Goal: Information Seeking & Learning: Check status

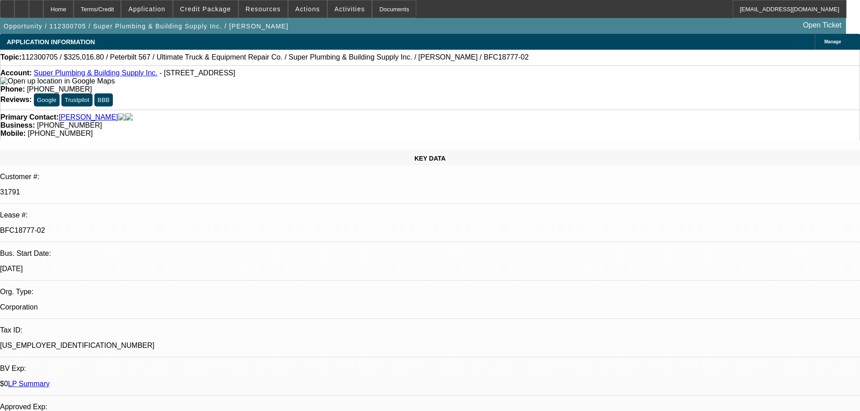
select select "0"
select select "6"
select select "0"
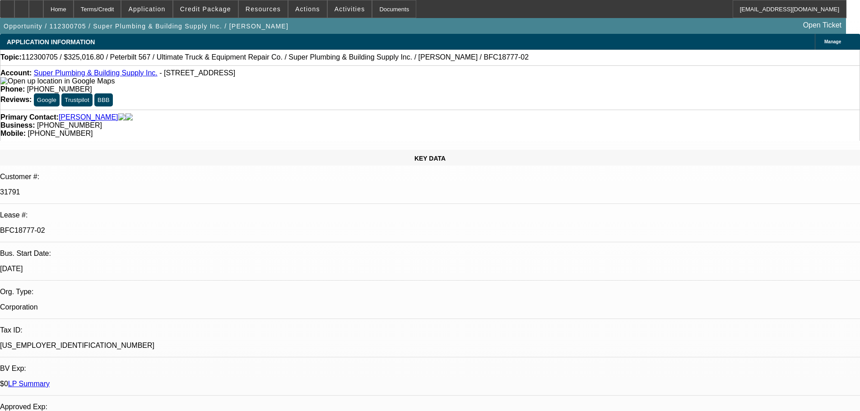
select select "0"
select select "6"
select select "0"
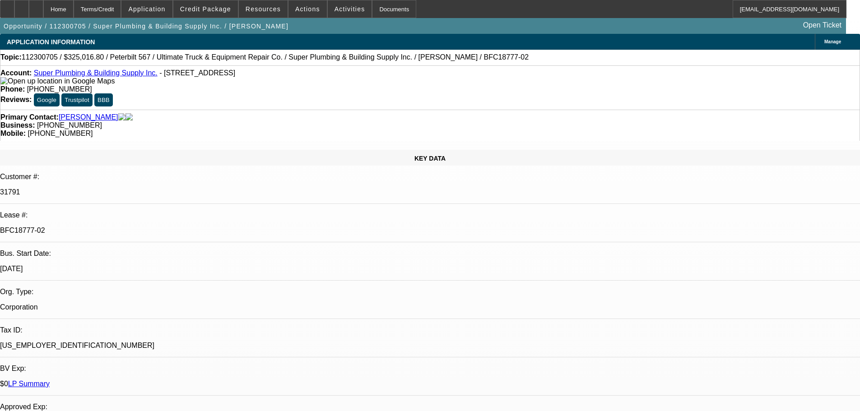
select select "0"
select select "6"
select select "0"
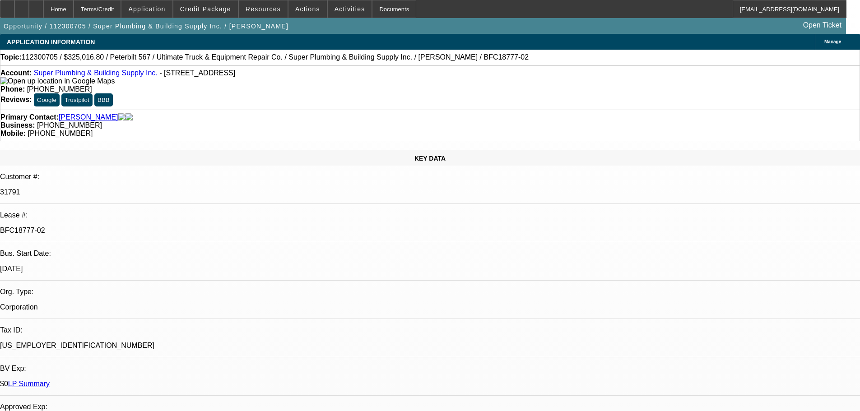
select select "6"
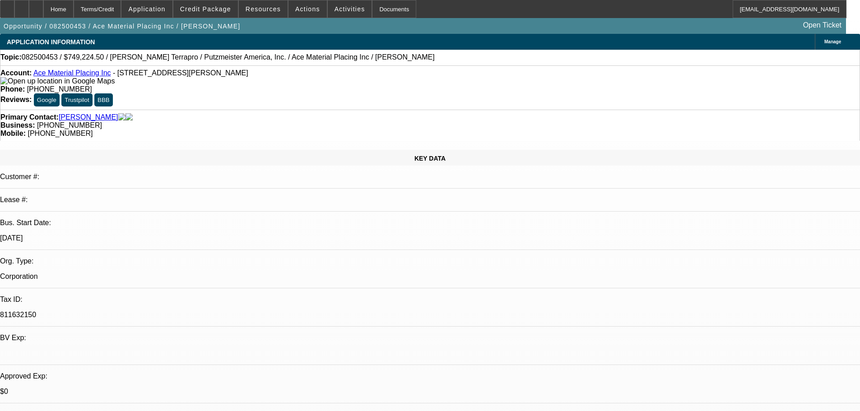
select select "0"
select select "6"
select select "0"
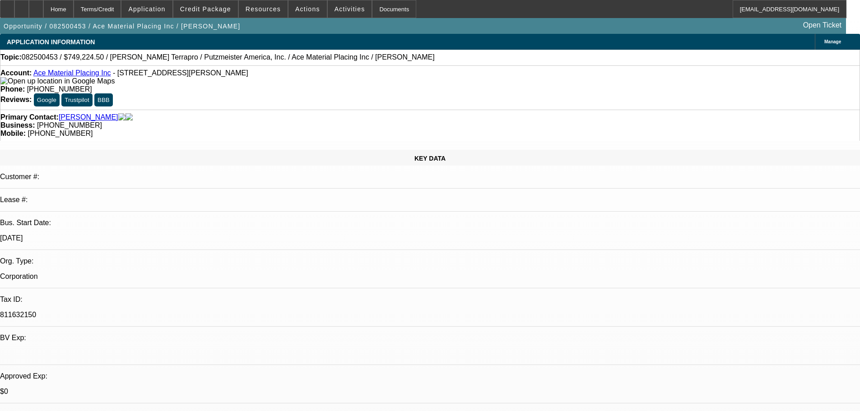
select select "0"
select select "6"
select select "0"
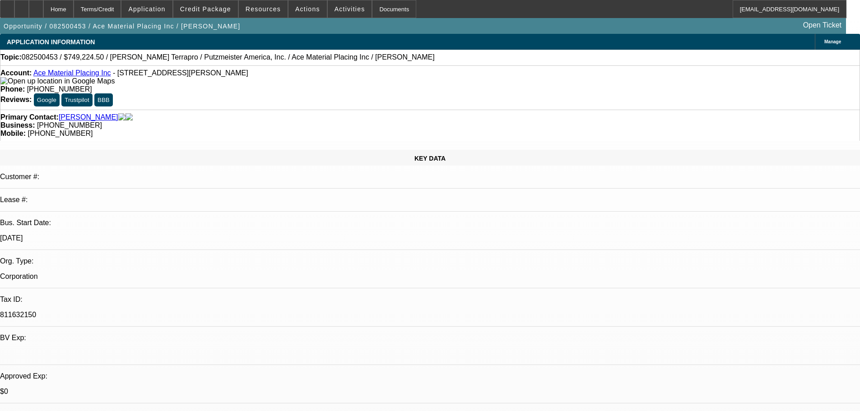
select select "0"
select select "6"
select select "0"
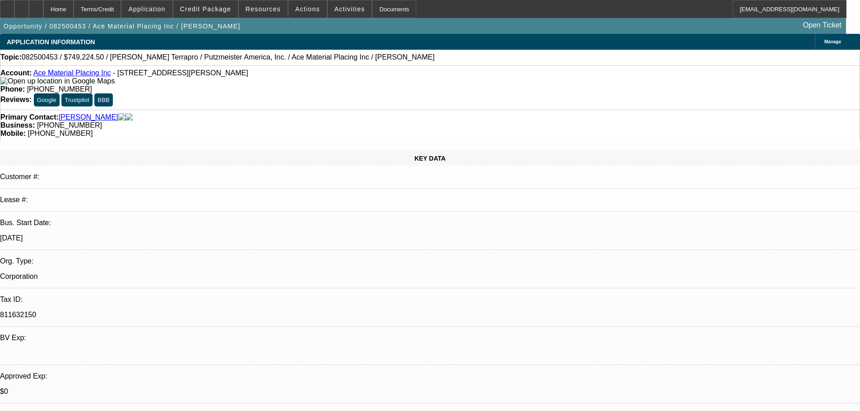
select select "6"
drag, startPoint x: 219, startPoint y: 55, endPoint x: 285, endPoint y: 58, distance: 66.0
click at [285, 58] on div "Topic: 082500453 / $749,224.50 / [PERSON_NAME] Terrapro / Putzmeister America, …" at bounding box center [429, 57] width 859 height 8
copy span "Ace Material Placing Inc /"
